Goal: Task Accomplishment & Management: Manage account settings

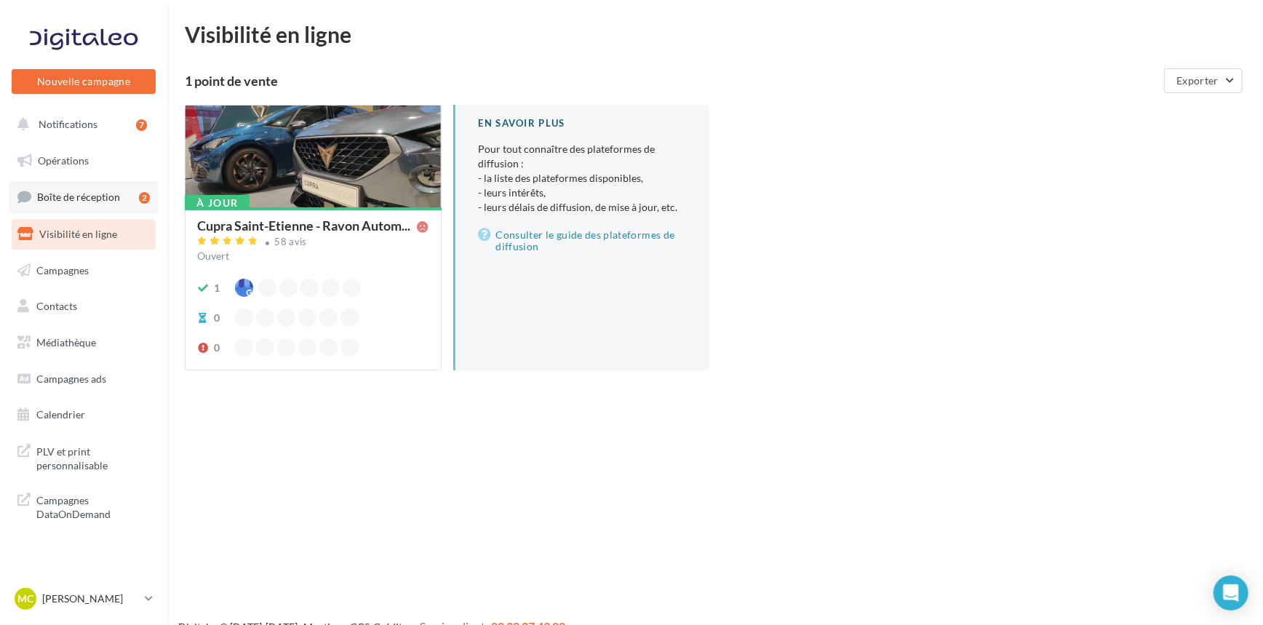
click at [59, 194] on span "Boîte de réception" at bounding box center [78, 197] width 83 height 12
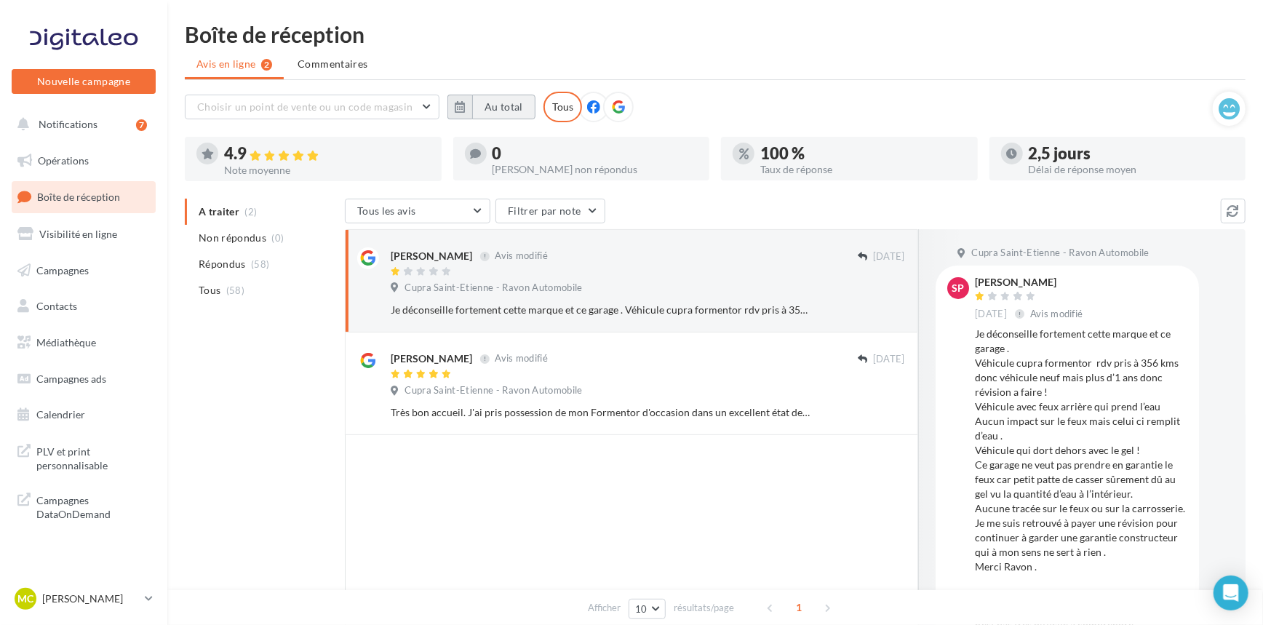
click at [477, 108] on button "Au total" at bounding box center [503, 107] width 63 height 25
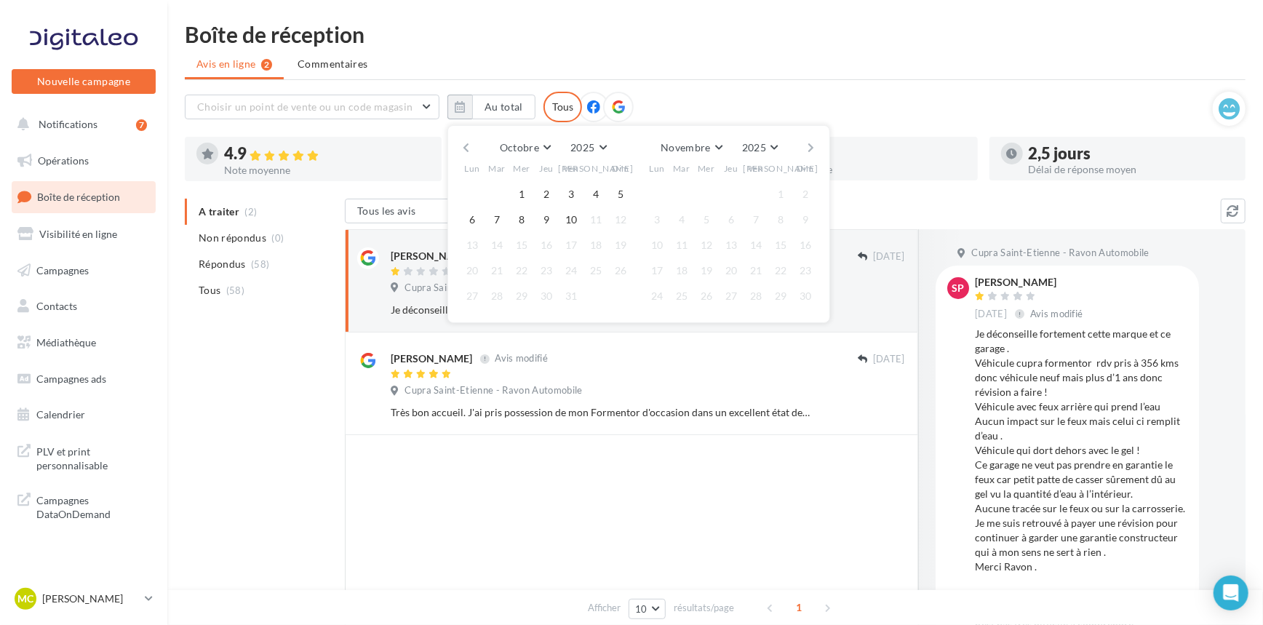
click at [468, 144] on button "button" at bounding box center [466, 148] width 12 height 20
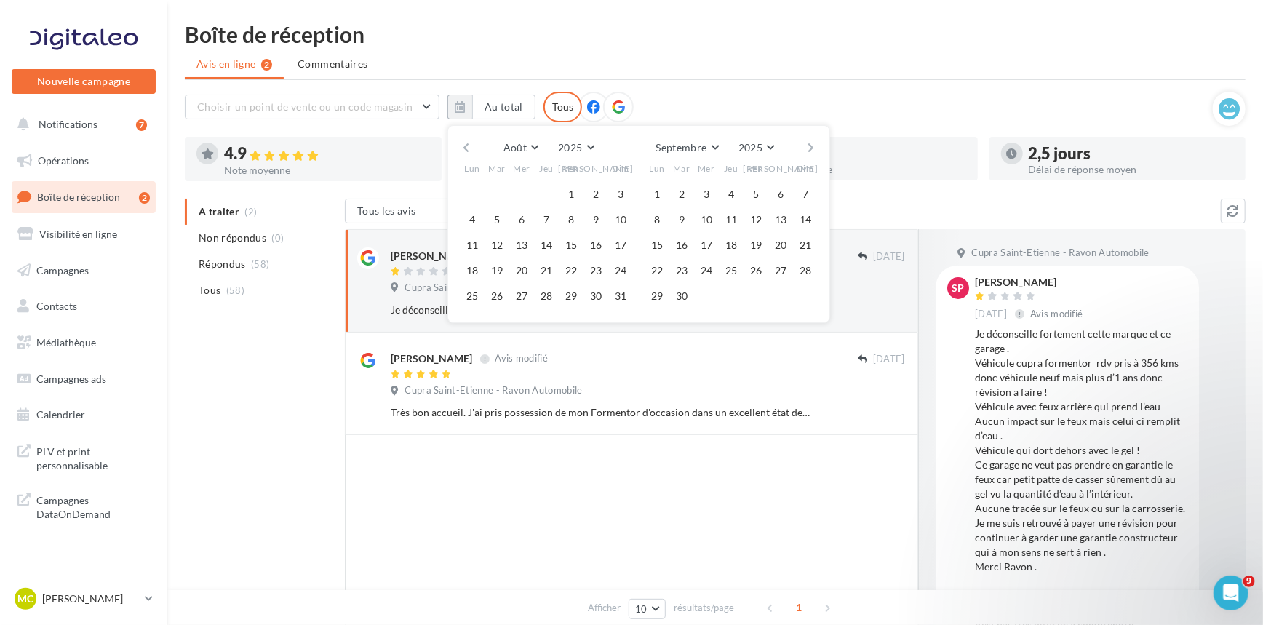
click at [468, 144] on button "button" at bounding box center [466, 148] width 12 height 20
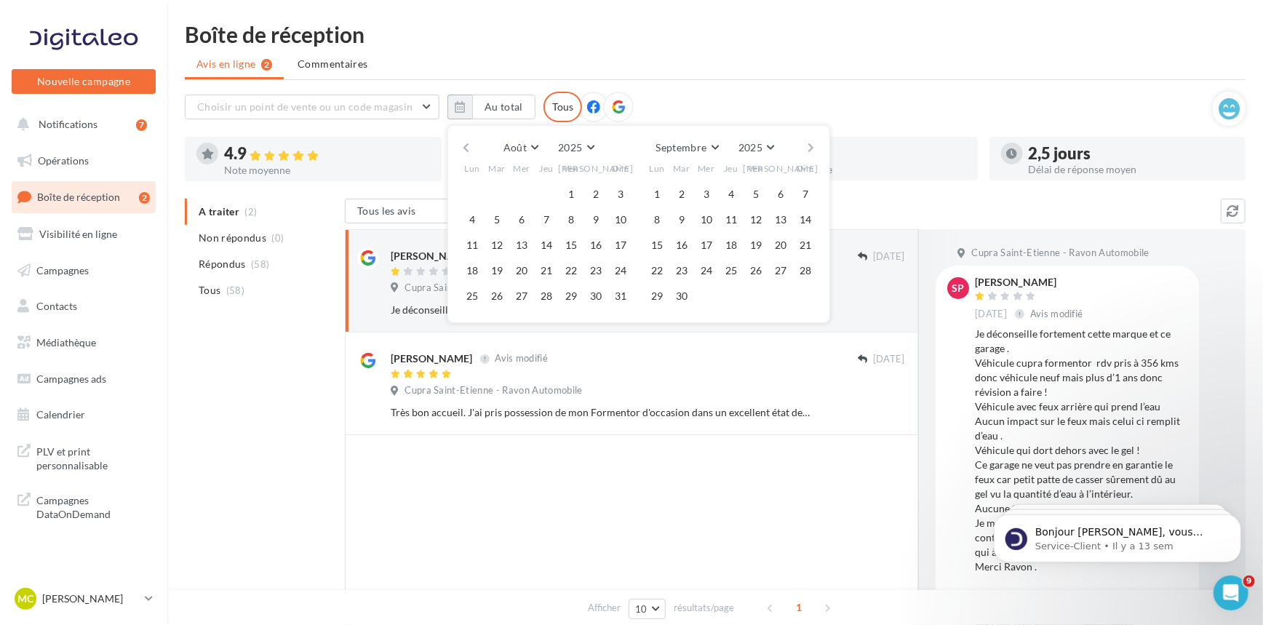
click at [468, 144] on button "button" at bounding box center [466, 148] width 12 height 20
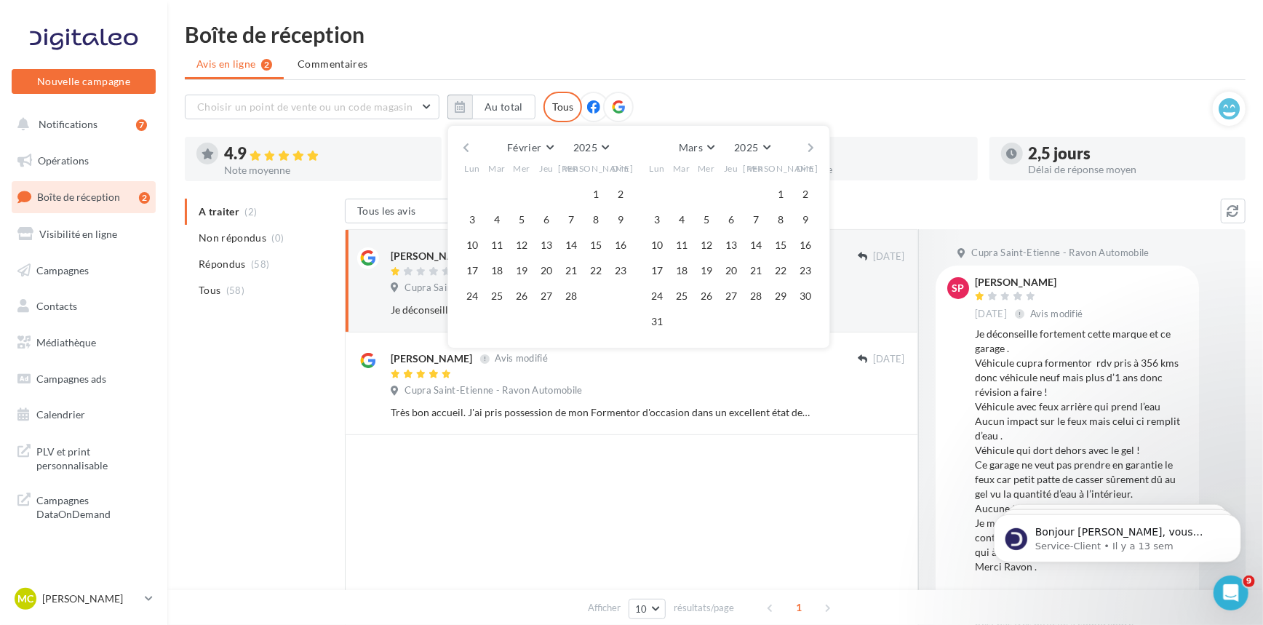
click at [468, 144] on button "button" at bounding box center [466, 148] width 12 height 20
click at [517, 193] on button "1" at bounding box center [522, 194] width 22 height 22
click at [806, 146] on button "button" at bounding box center [812, 148] width 12 height 20
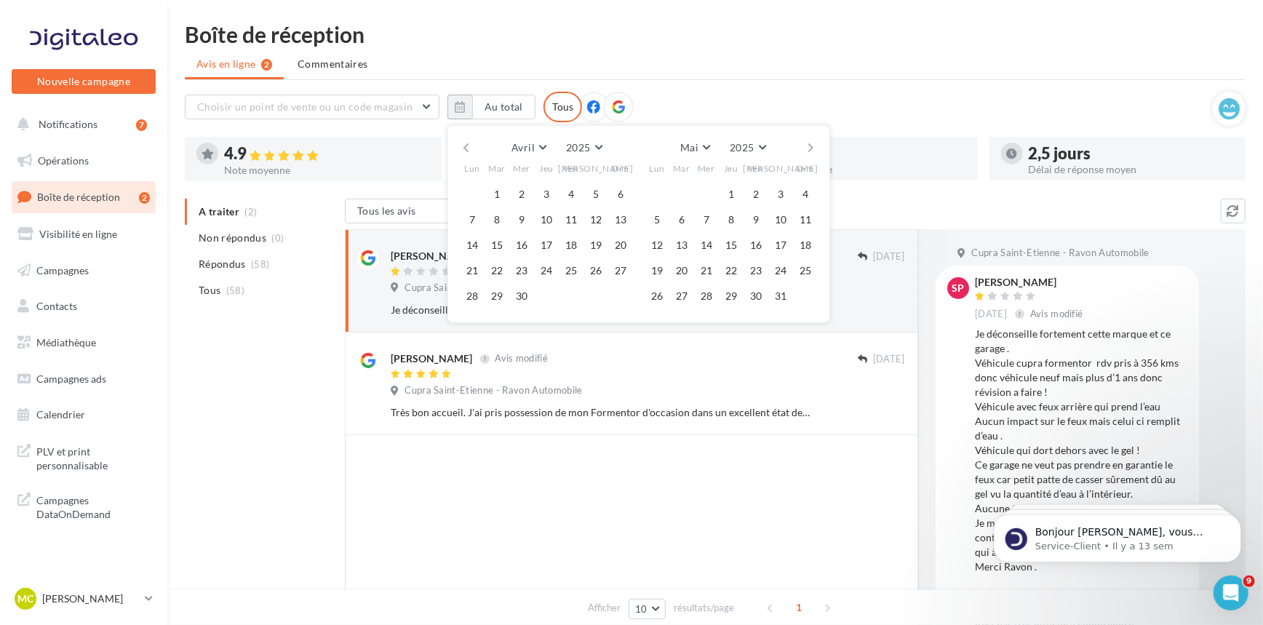
click at [806, 146] on button "button" at bounding box center [812, 148] width 12 height 20
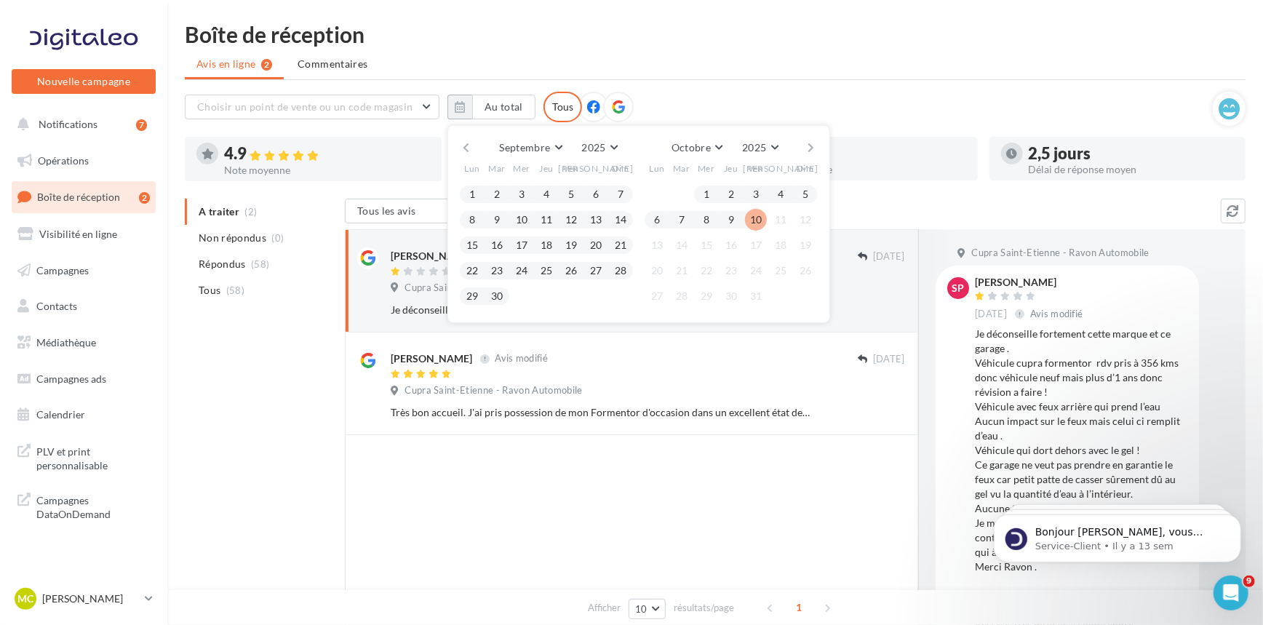
click at [750, 219] on button "10" at bounding box center [756, 220] width 22 height 22
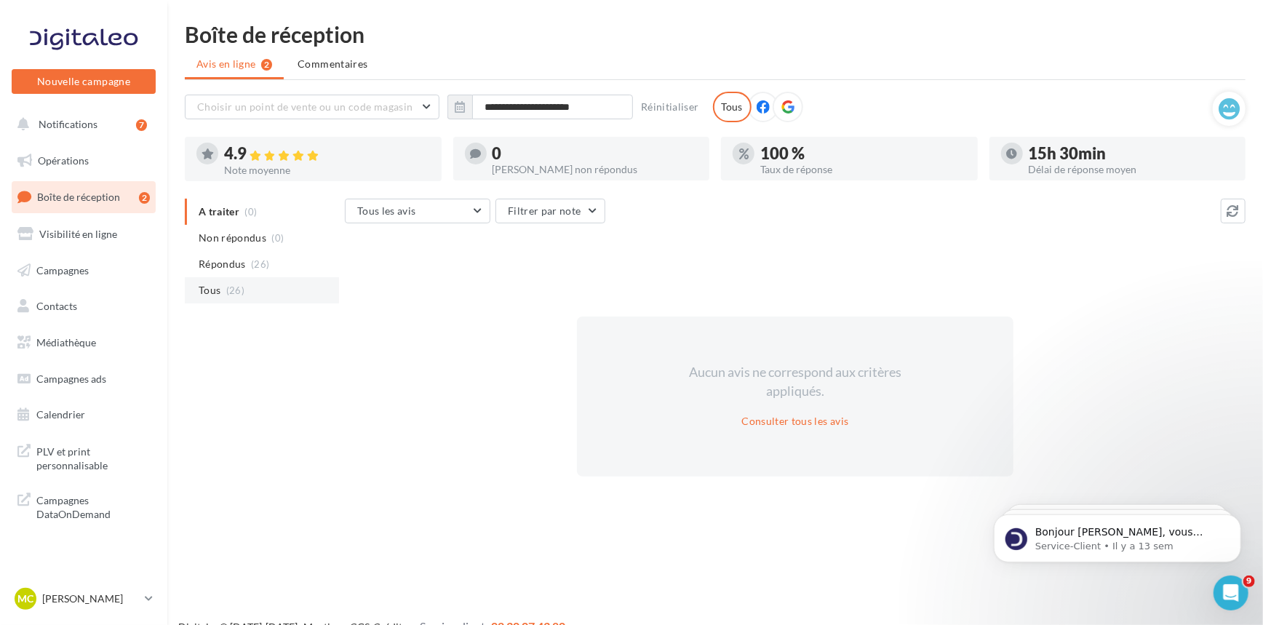
click at [261, 288] on li "Tous (26)" at bounding box center [262, 290] width 154 height 26
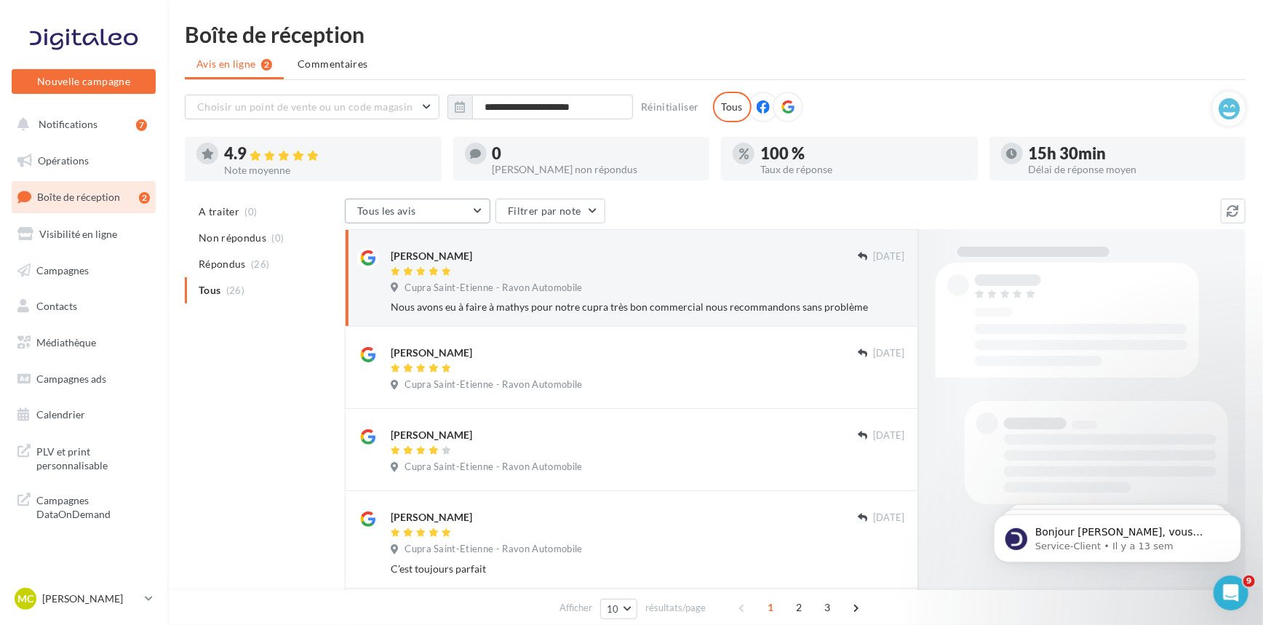
click at [464, 214] on button "Tous les avis" at bounding box center [418, 211] width 146 height 25
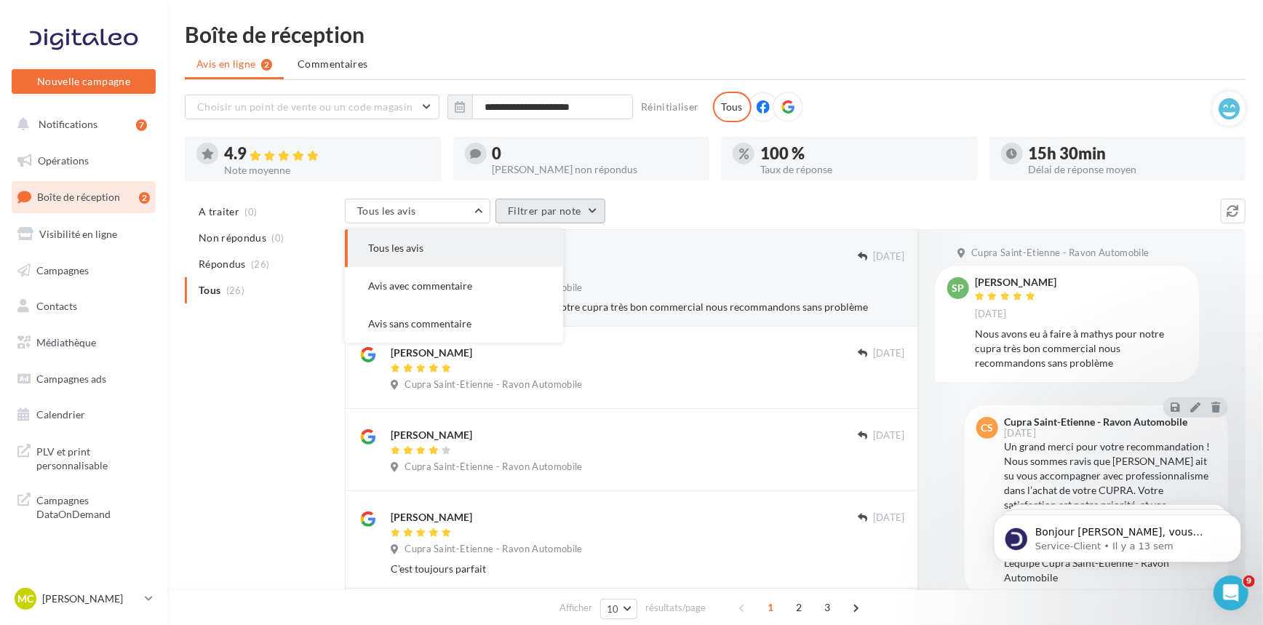
click at [531, 206] on button "Filtrer par note" at bounding box center [551, 211] width 110 height 25
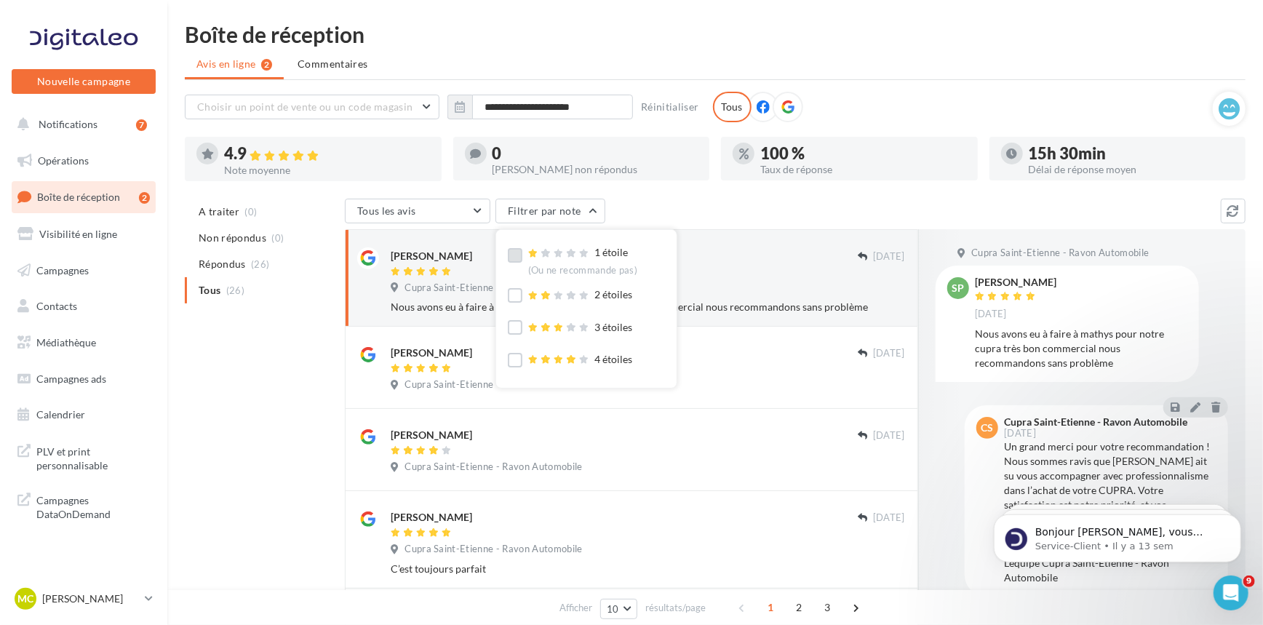
click at [514, 258] on label at bounding box center [515, 255] width 15 height 15
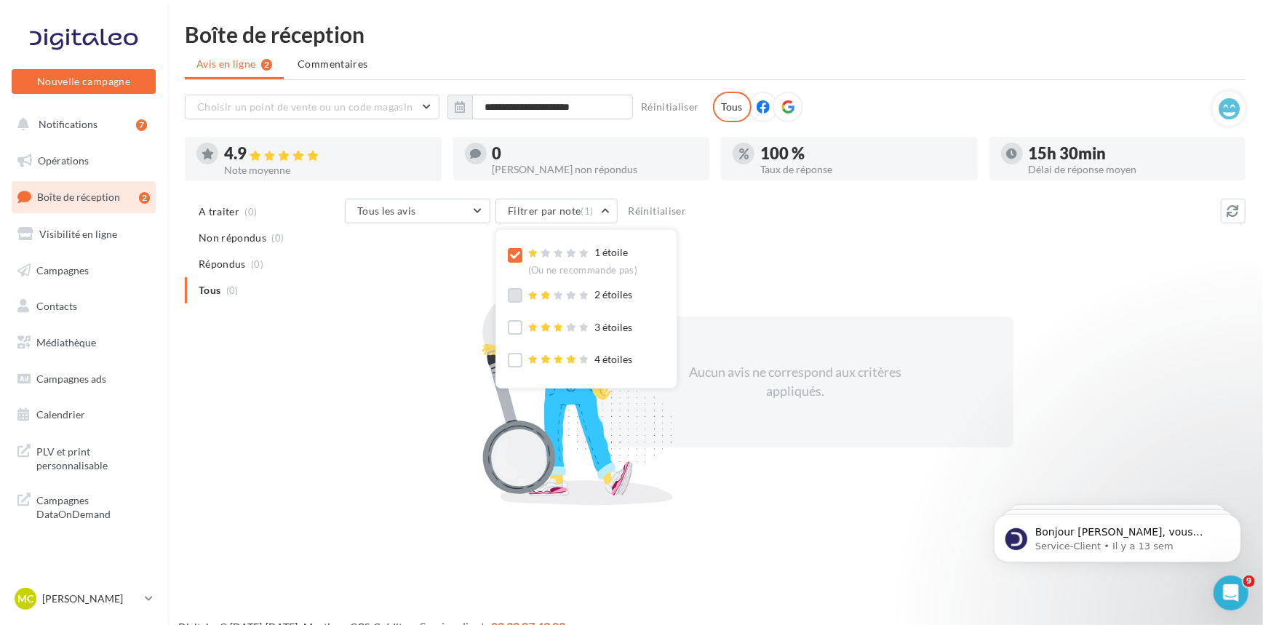
click at [514, 297] on label at bounding box center [515, 295] width 15 height 15
click at [517, 326] on label at bounding box center [515, 327] width 15 height 15
click at [713, 208] on div "Tous les avis Tous les avis Avis avec commentaire Avis sans commentaire Filtrer…" at bounding box center [783, 213] width 876 height 28
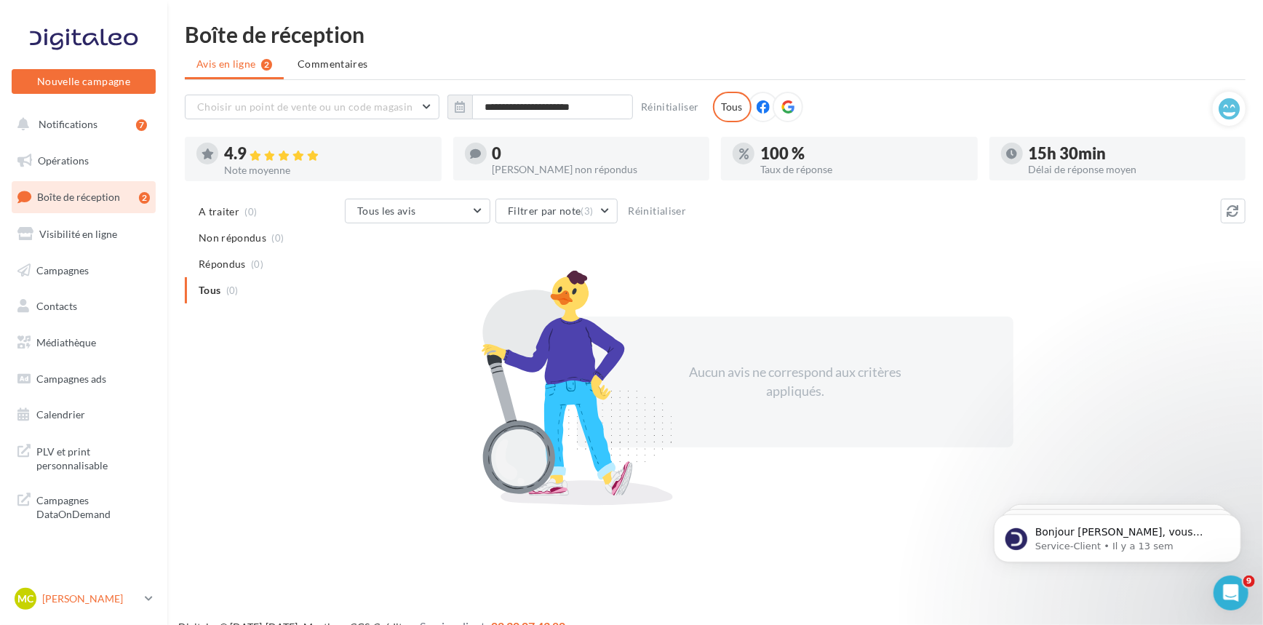
click at [91, 594] on p "[PERSON_NAME]" at bounding box center [90, 599] width 97 height 15
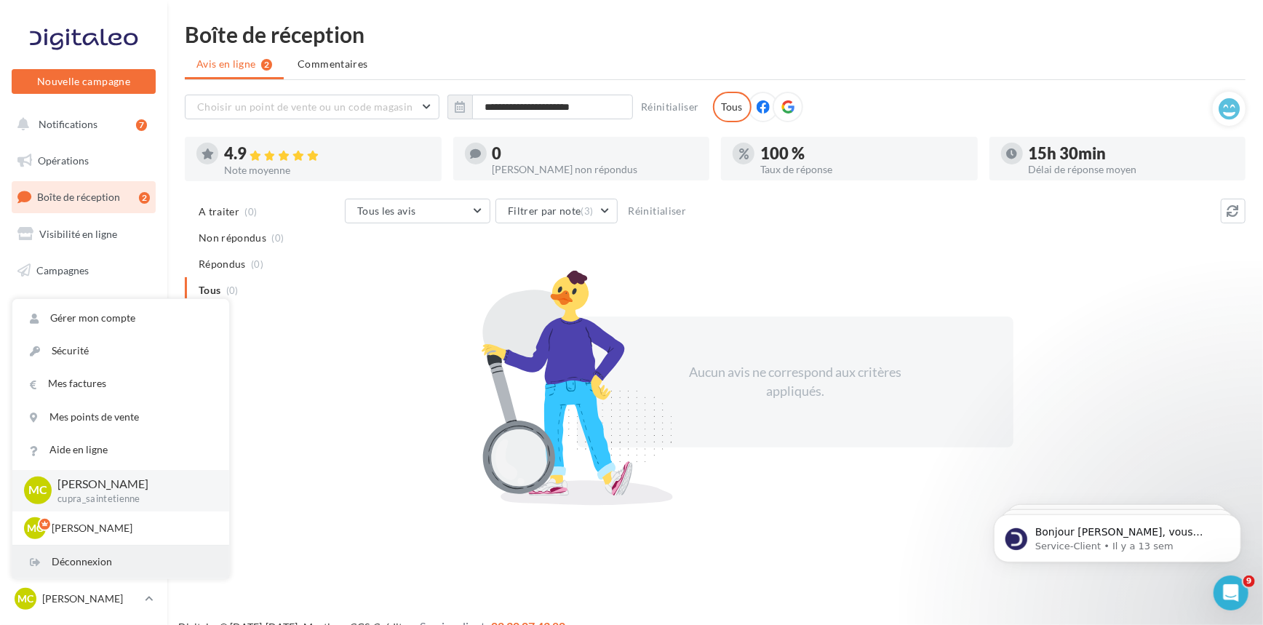
click at [124, 560] on div "Déconnexion" at bounding box center [120, 562] width 217 height 33
